Goal: Communication & Community: Answer question/provide support

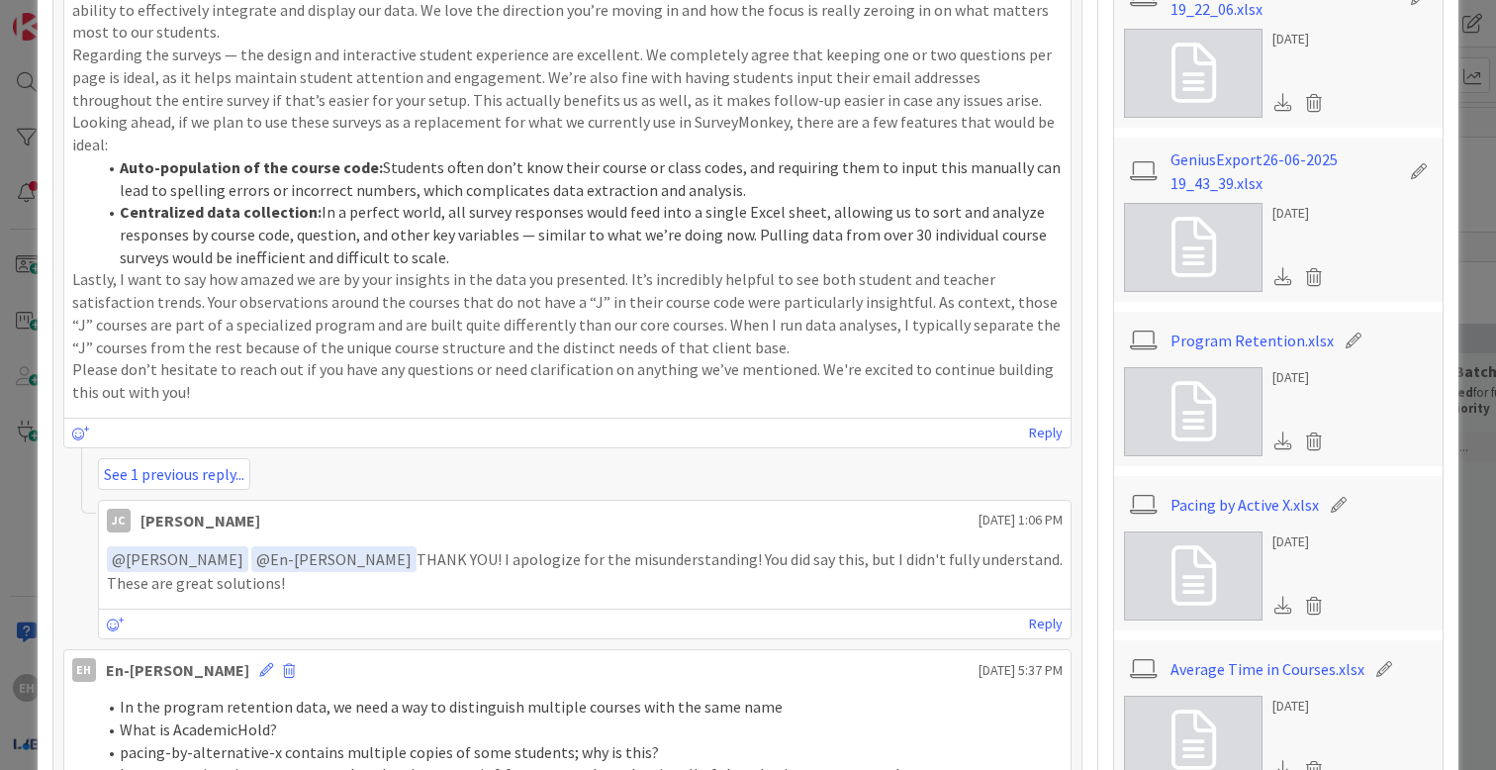
scroll to position [997, 0]
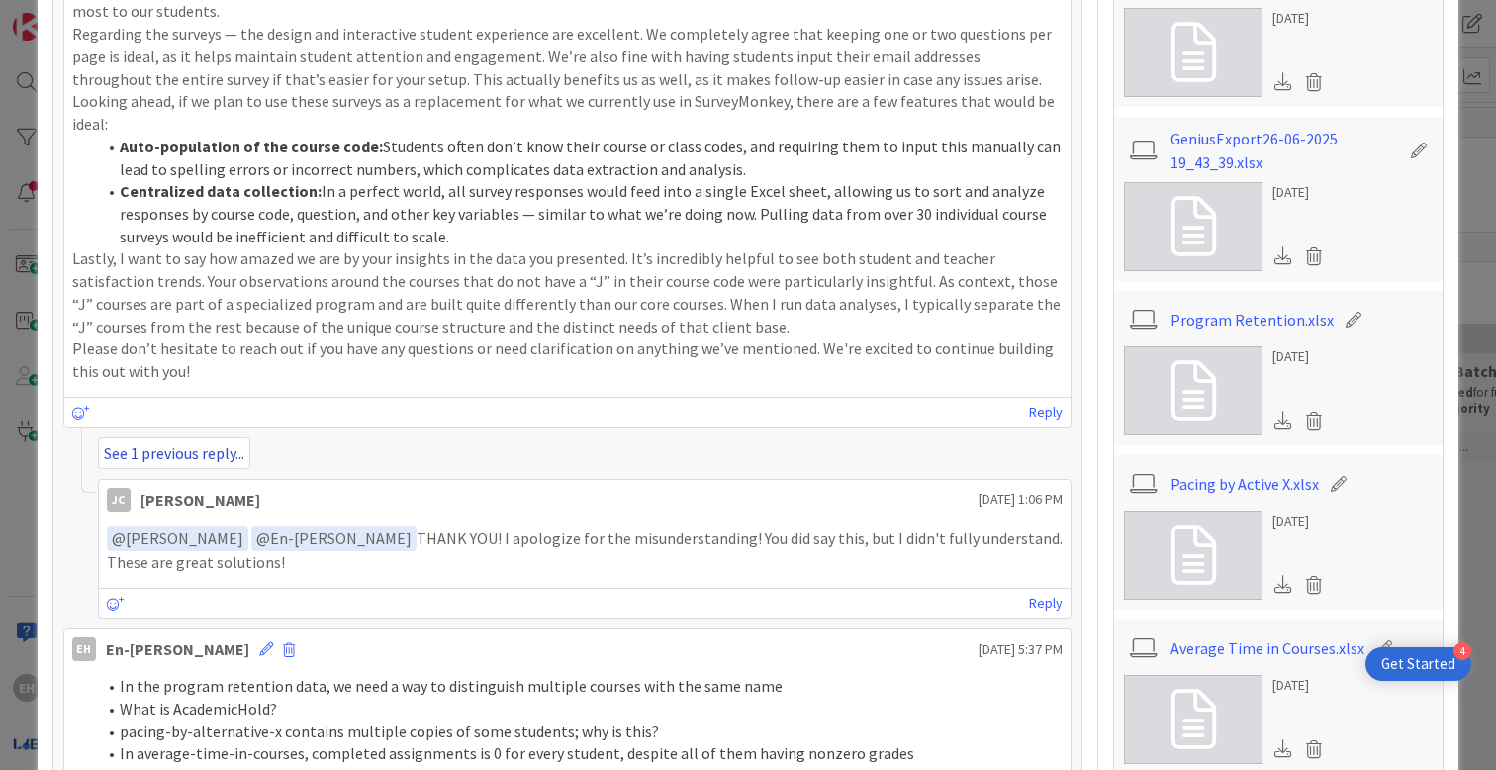
click at [166, 444] on link "See 1 previous reply..." at bounding box center [174, 453] width 152 height 32
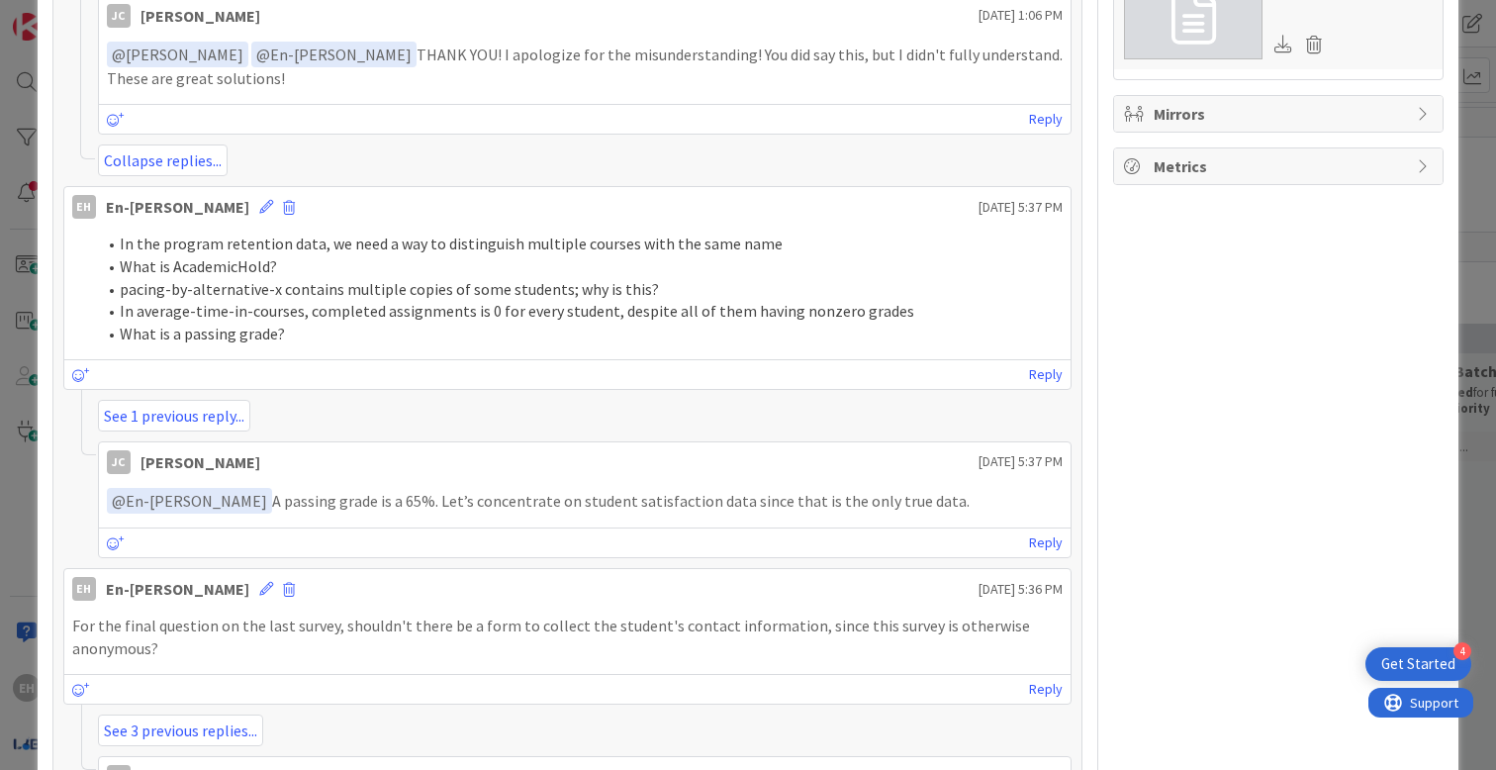
scroll to position [1711, 0]
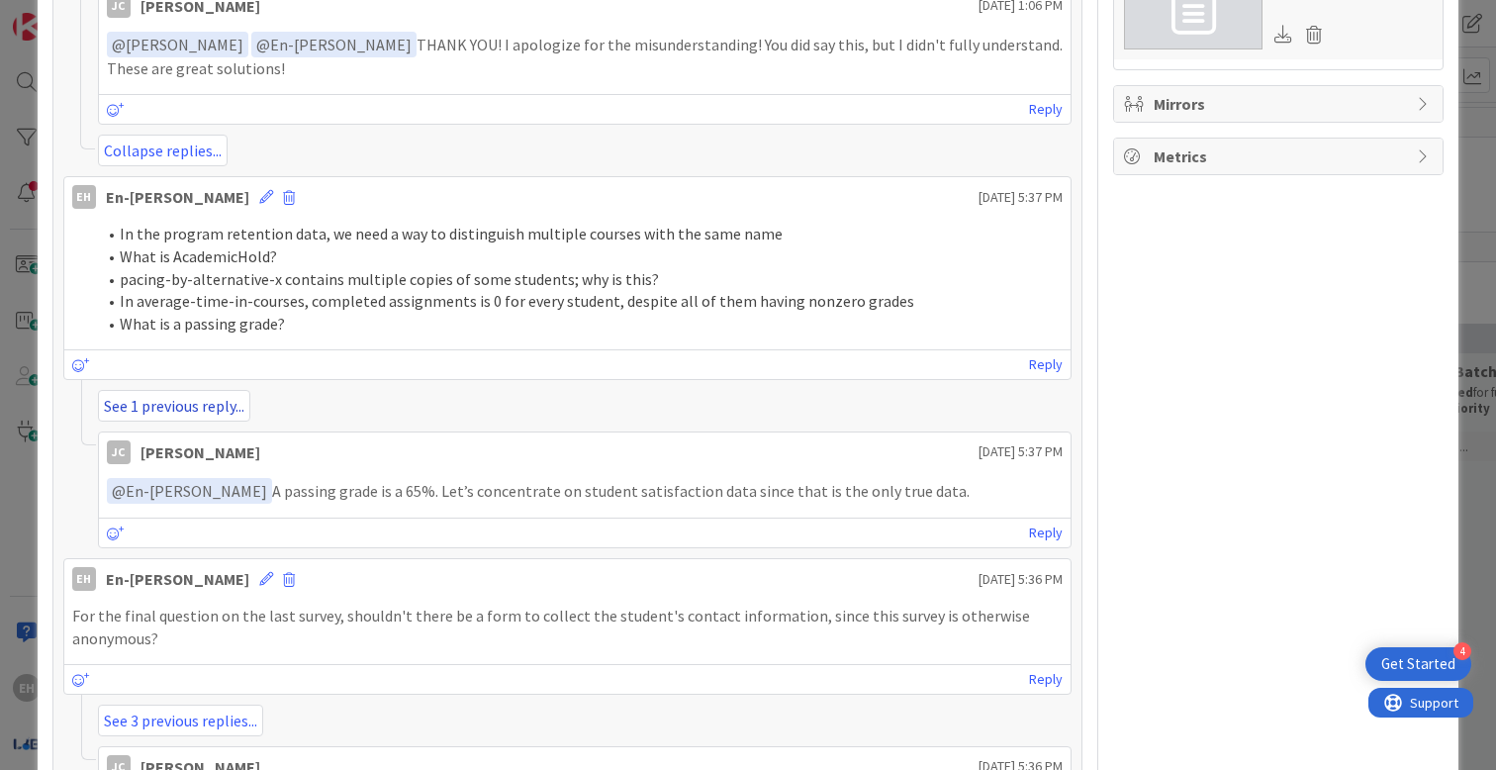
click at [209, 390] on link "See 1 previous reply..." at bounding box center [174, 406] width 152 height 32
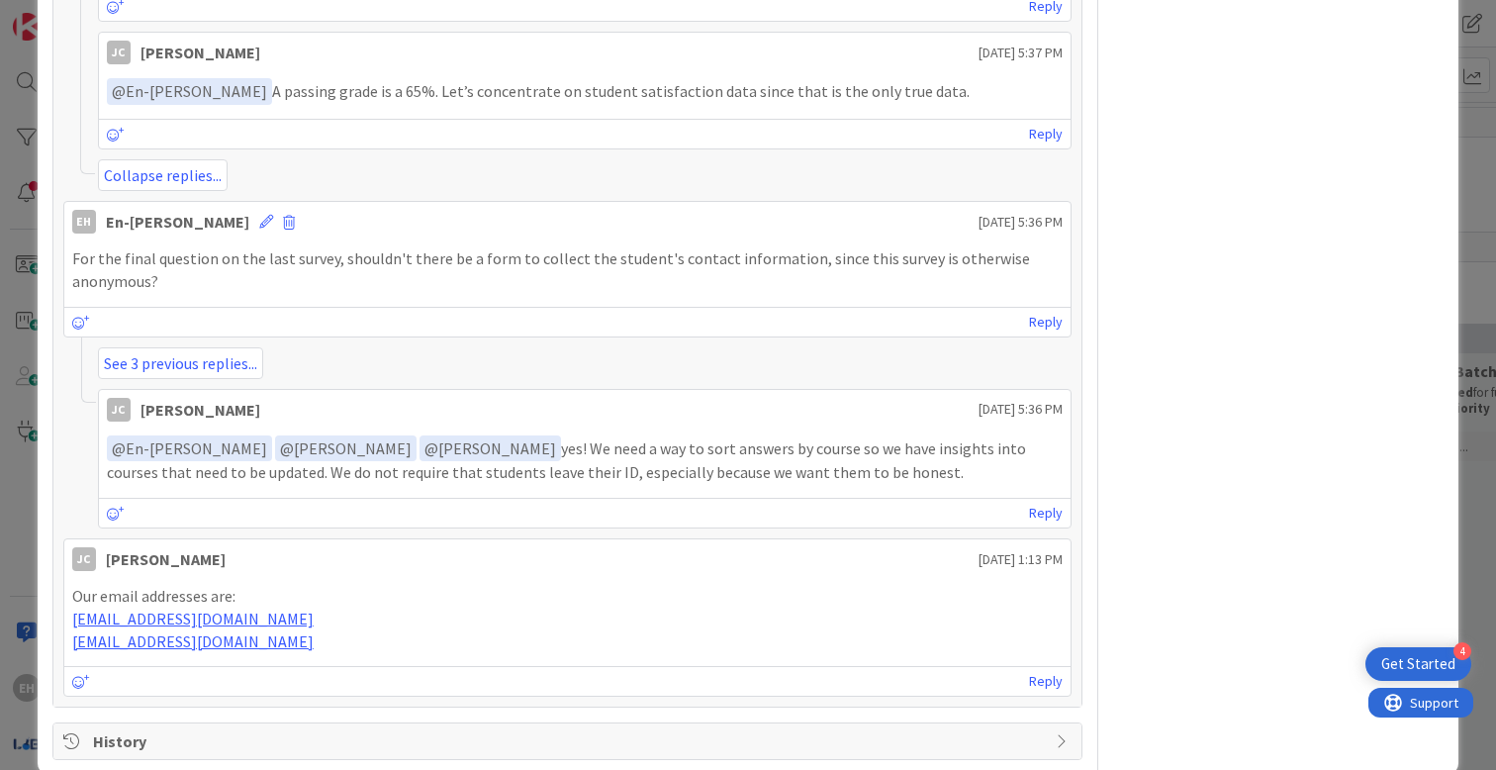
scroll to position [2190, 0]
drag, startPoint x: 313, startPoint y: 588, endPoint x: 45, endPoint y: 588, distance: 268.1
copy link "[EMAIL_ADDRESS][DOMAIN_NAME]"
drag, startPoint x: 307, startPoint y: 611, endPoint x: 68, endPoint y: 606, distance: 238.4
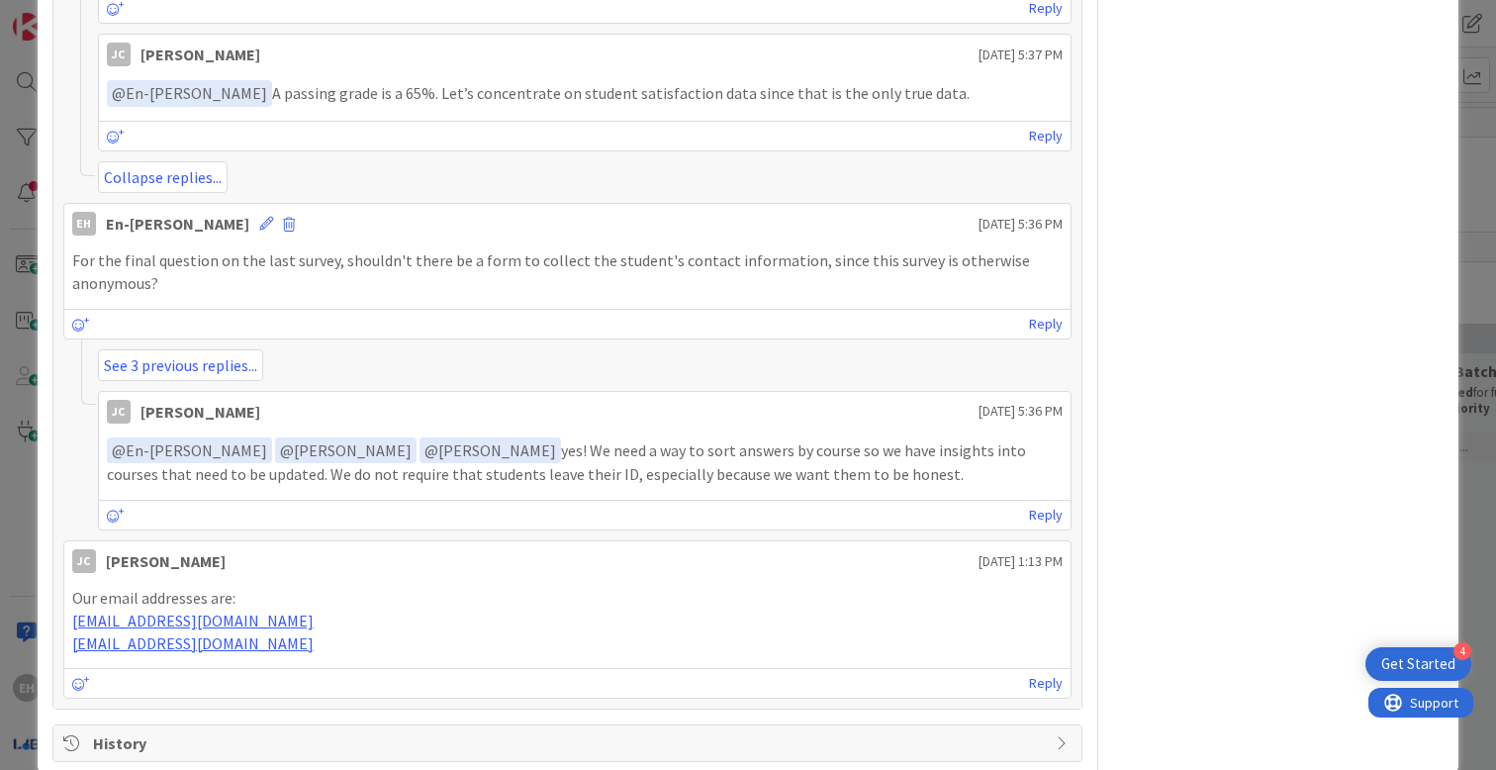
click at [68, 606] on div "Our email addresses are: [EMAIL_ADDRESS][DOMAIN_NAME] [EMAIL_ADDRESS][DOMAIN_NA…" at bounding box center [567, 620] width 1006 height 83
copy link "[EMAIL_ADDRESS][DOMAIN_NAME]"
click at [406, 609] on p "[EMAIL_ADDRESS][DOMAIN_NAME]" at bounding box center [567, 620] width 990 height 23
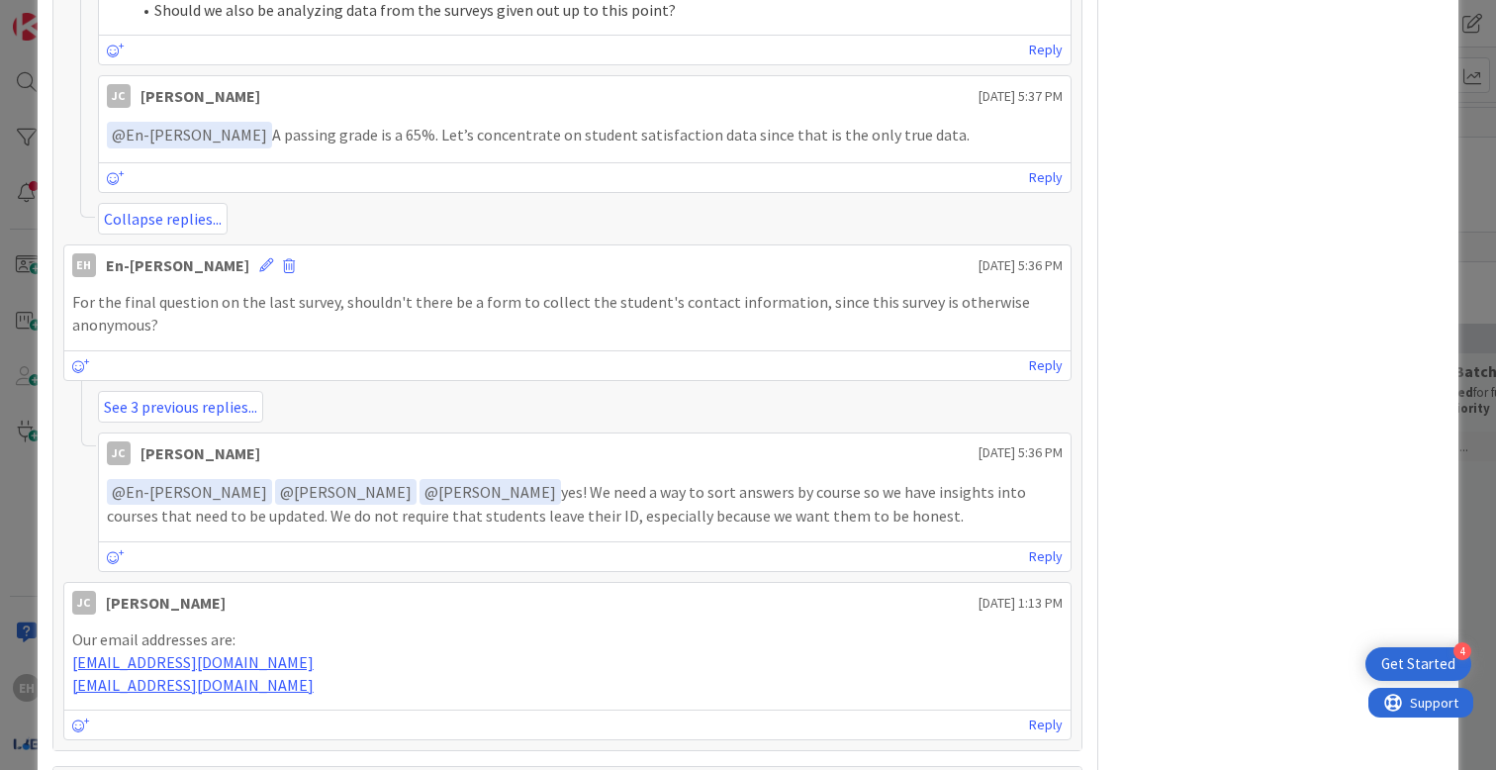
scroll to position [2144, 0]
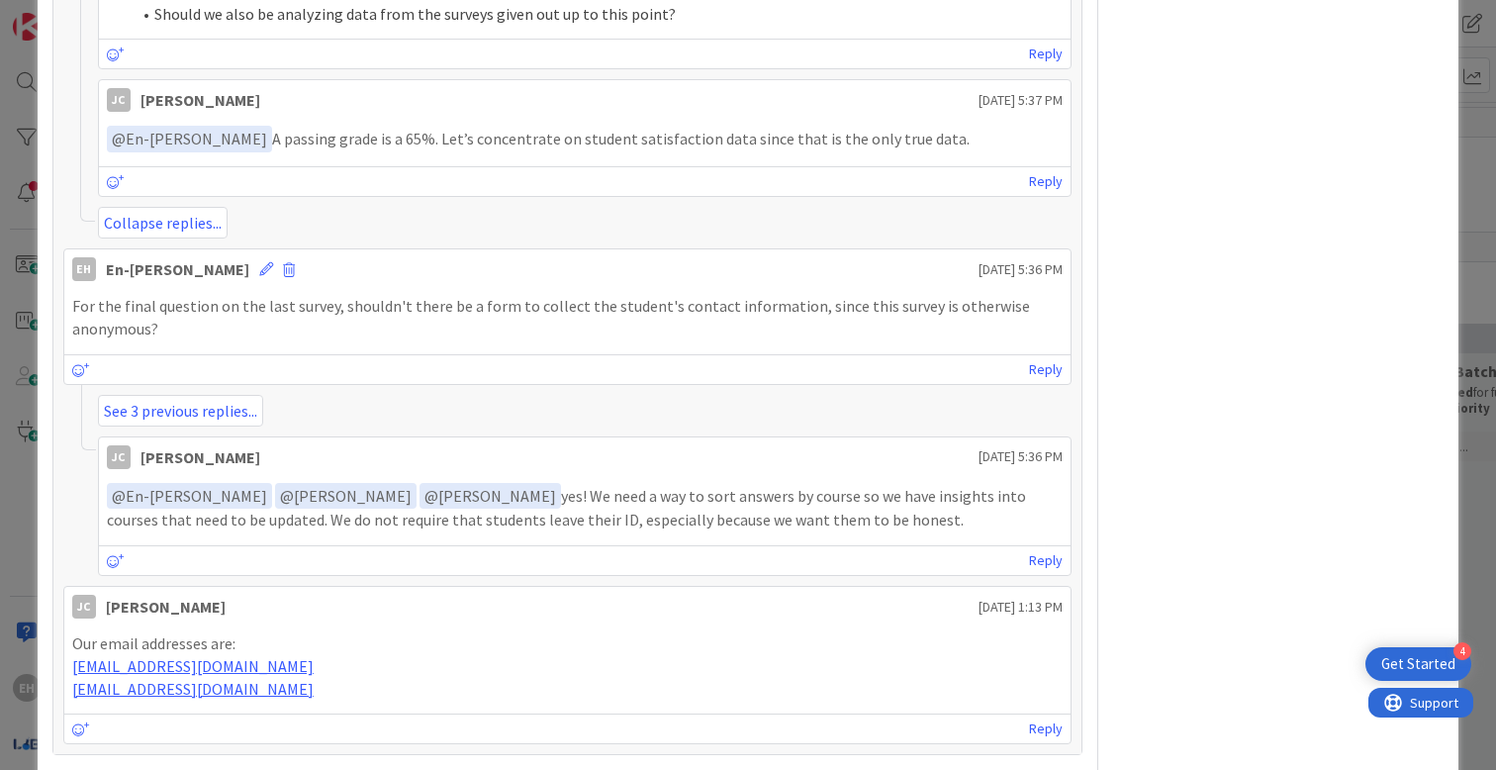
drag, startPoint x: 318, startPoint y: 655, endPoint x: 69, endPoint y: 661, distance: 249.3
click at [69, 661] on div "Our email addresses are: [EMAIL_ADDRESS][DOMAIN_NAME] [EMAIL_ADDRESS][DOMAIN_NA…" at bounding box center [567, 665] width 1006 height 83
copy link "[EMAIL_ADDRESS][DOMAIN_NAME]"
click at [1051, 716] on link "Reply" at bounding box center [1046, 728] width 34 height 25
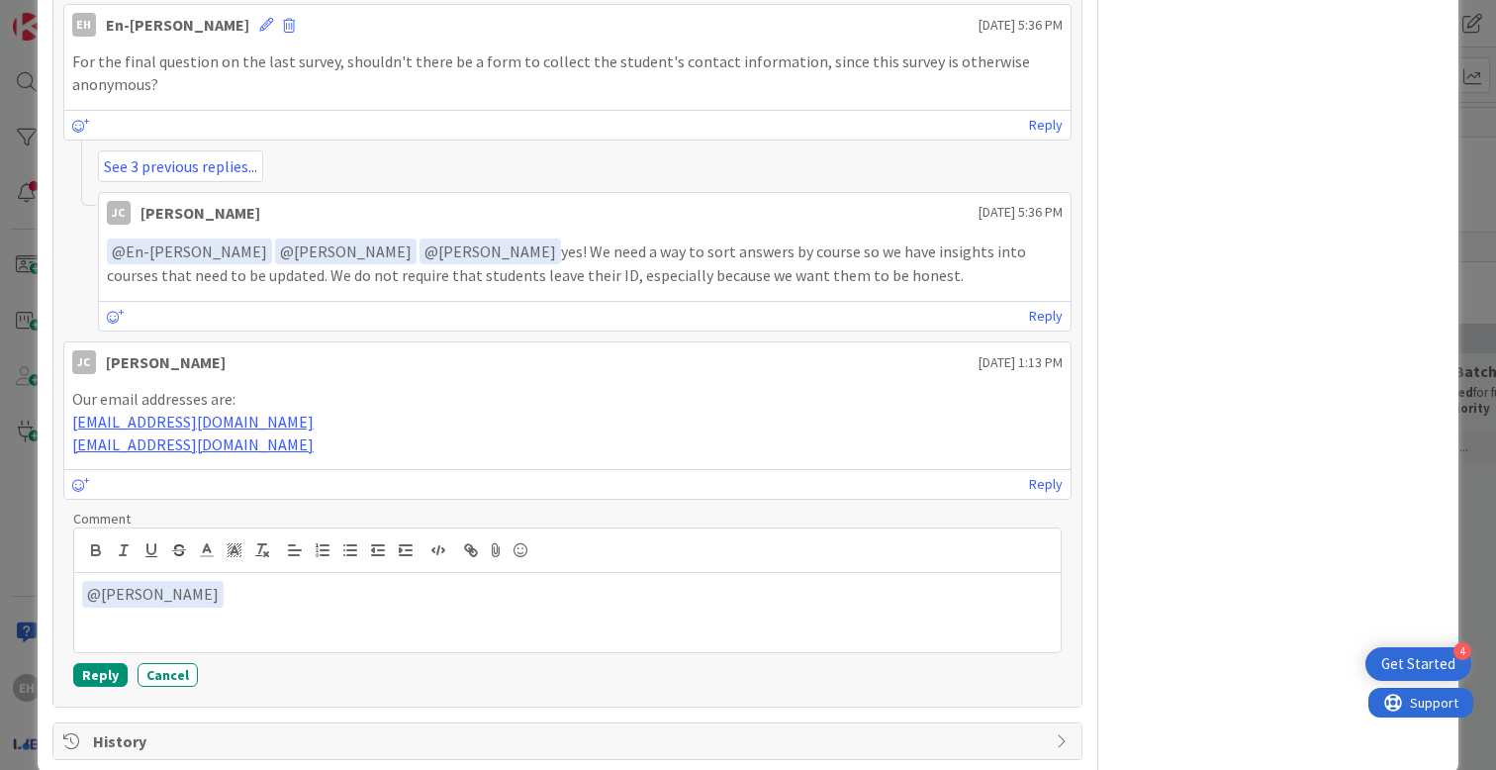
scroll to position [2387, 0]
click at [173, 609] on p "Hi, is there a google account you can share with me?" at bounding box center [567, 620] width 970 height 23
click at [445, 609] on p "Hi, is there a Google account you can share with me?" at bounding box center [567, 620] width 970 height 23
click at [437, 609] on p "Hi, is there a Google account you can share with me? Ican't transfer form" at bounding box center [567, 620] width 970 height 23
click at [695, 609] on p "Hi, is there a Google account you can share with me? I can't transfer form" at bounding box center [567, 620] width 970 height 23
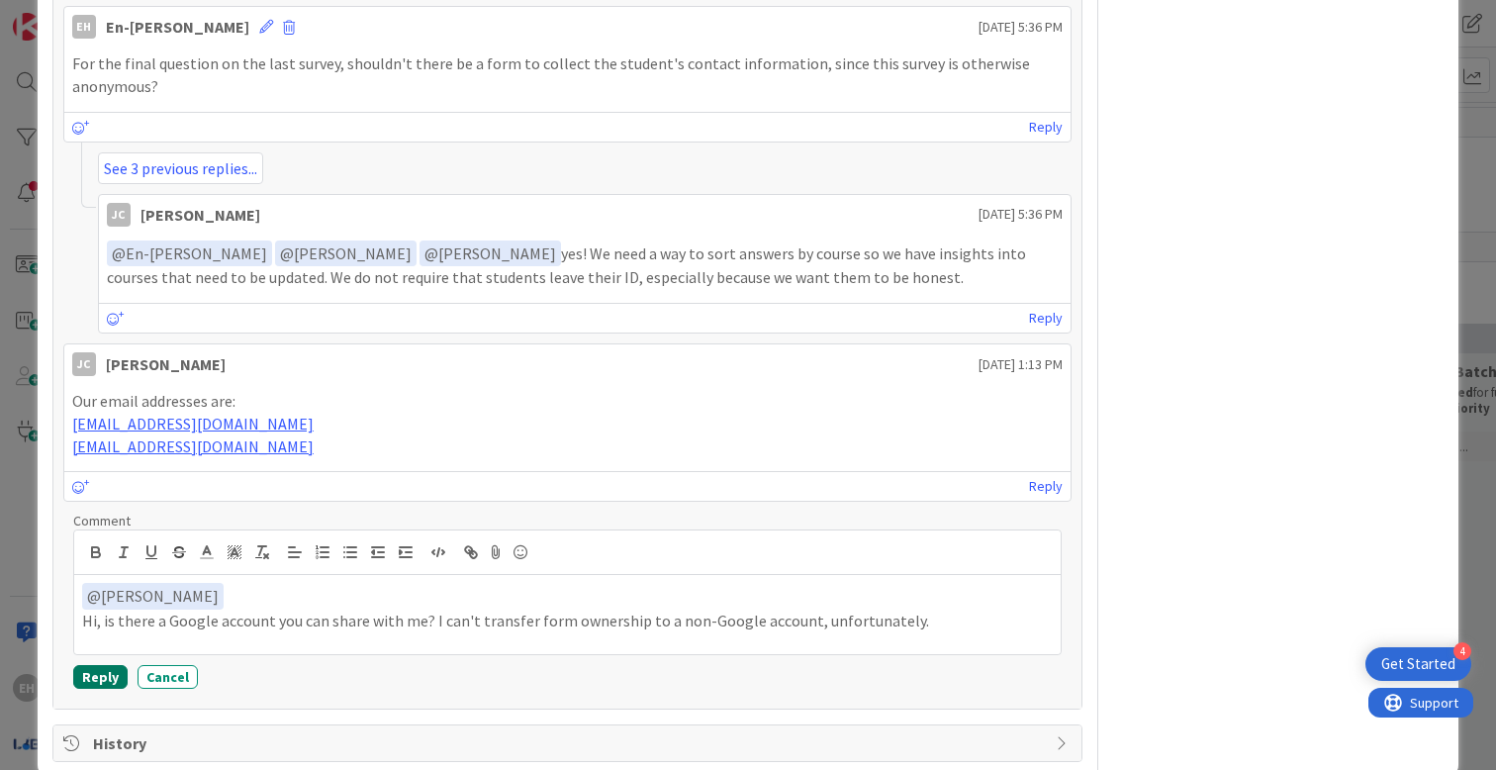
click at [97, 665] on button "Reply" at bounding box center [100, 677] width 54 height 24
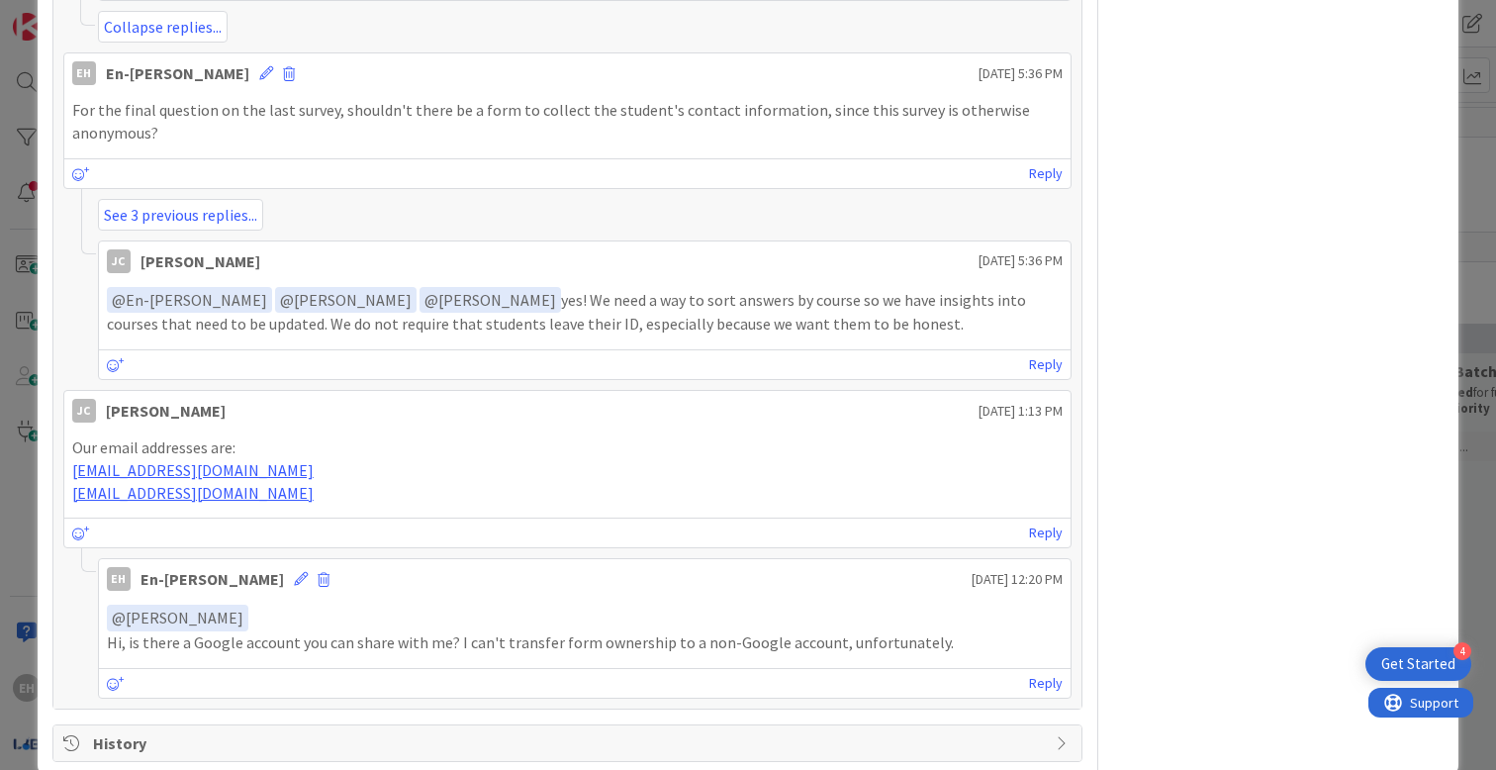
scroll to position [2338, 0]
